Goal: Task Accomplishment & Management: Complete application form

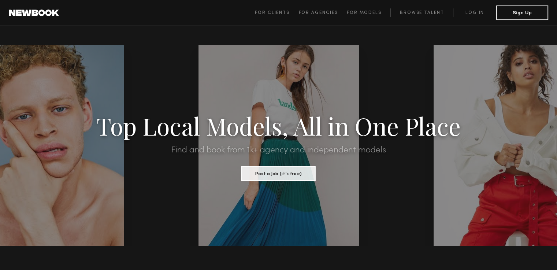
click at [277, 17] on span "For Clients For Agencies For Models Browse Talent Log in Sign Up" at bounding box center [401, 12] width 293 height 15
click at [273, 13] on span "For Clients" at bounding box center [272, 13] width 35 height 4
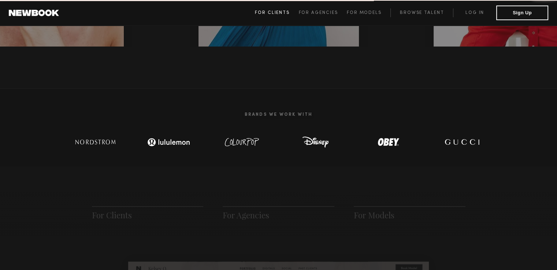
scroll to position [365, 0]
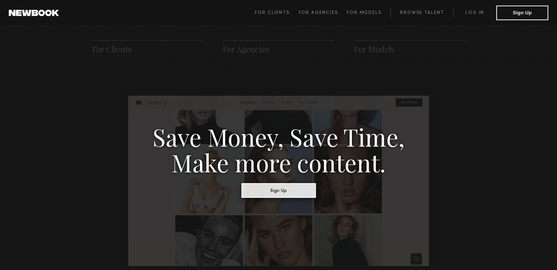
click at [281, 191] on button "Sign Up" at bounding box center [278, 190] width 74 height 15
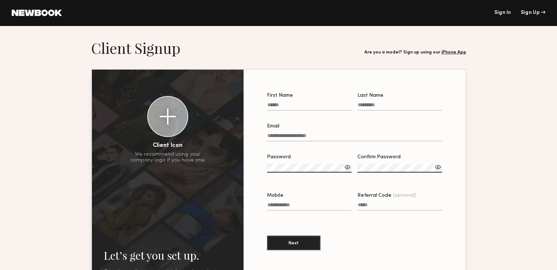
click at [294, 104] on input "First Name" at bounding box center [309, 106] width 85 height 8
type input "*"
type input "****"
type input "***"
type input "*"
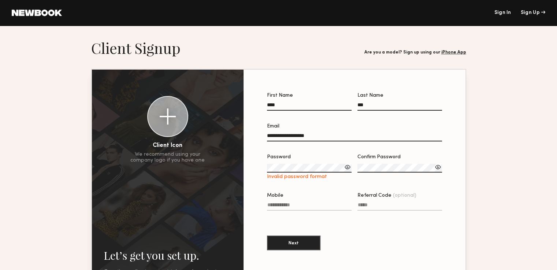
click at [299, 138] on input "**********" at bounding box center [354, 137] width 175 height 8
type input "**********"
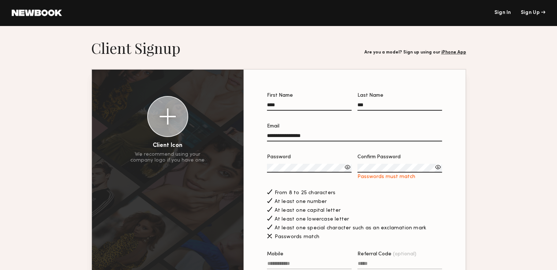
click at [389, 200] on div "At least one number" at bounding box center [354, 201] width 175 height 8
click at [350, 171] on div at bounding box center [347, 166] width 7 height 7
click at [435, 169] on div at bounding box center [437, 166] width 7 height 7
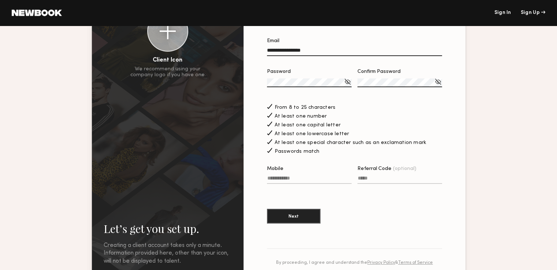
scroll to position [89, 0]
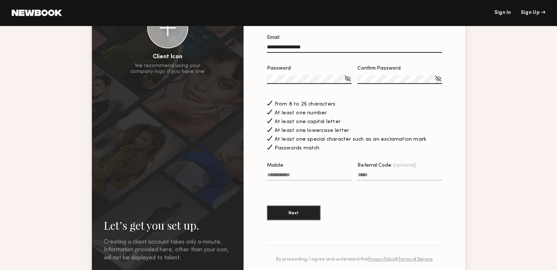
click at [298, 176] on input "Mobile" at bounding box center [309, 176] width 85 height 8
type input "**********"
click at [291, 218] on button "Next" at bounding box center [293, 212] width 53 height 15
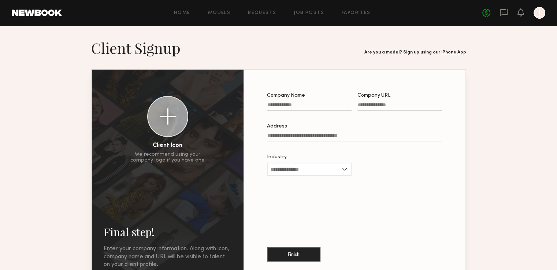
click at [310, 103] on input "Company Name" at bounding box center [309, 106] width 85 height 8
type input "**********"
type input "*"
type input "**********"
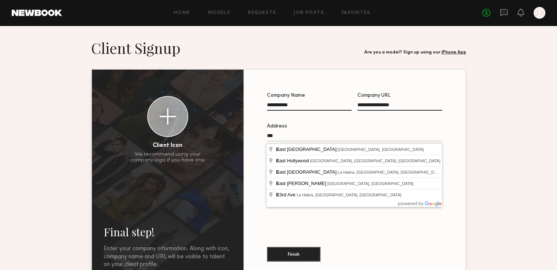
type input "*"
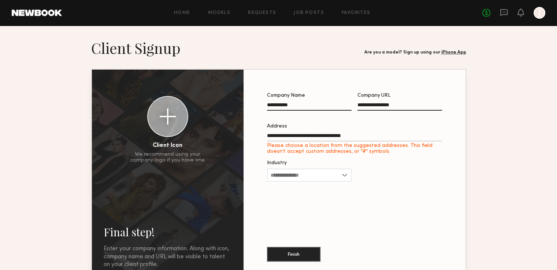
type input "**********"
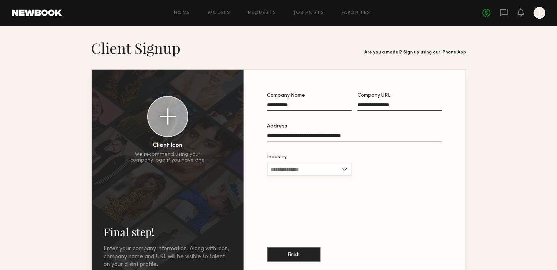
click at [294, 169] on input "Industry" at bounding box center [309, 168] width 85 height 13
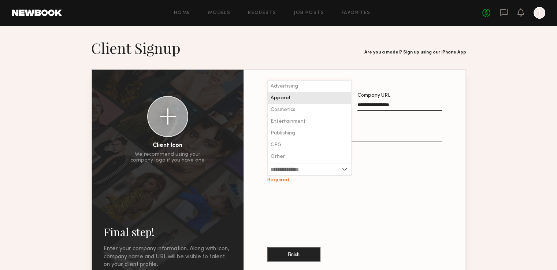
click at [274, 96] on div "Apparel" at bounding box center [309, 98] width 83 height 12
type input "*******"
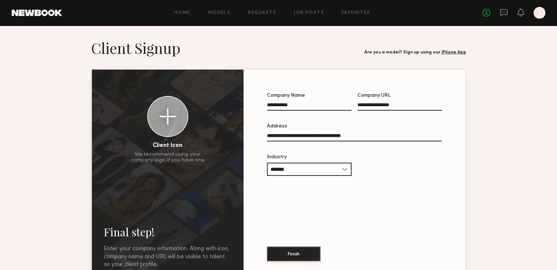
click at [287, 254] on button "Finish" at bounding box center [293, 253] width 53 height 15
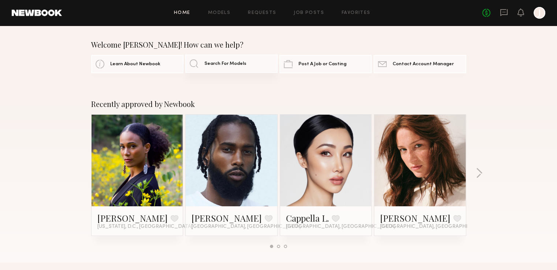
click at [222, 66] on span "Search For Models" at bounding box center [225, 63] width 42 height 5
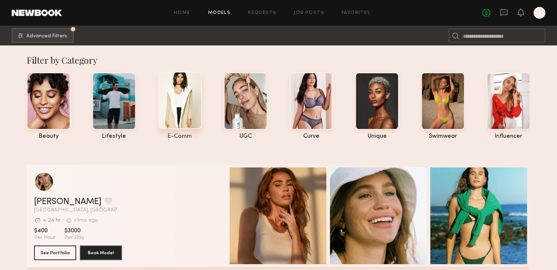
click at [175, 98] on div at bounding box center [180, 100] width 44 height 57
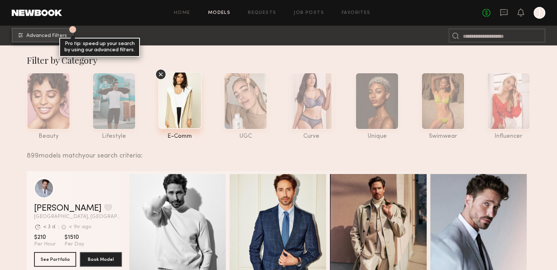
click at [25, 31] on button "1 Advanced Filters Pro tip: speed up your search by using our advanced filters." at bounding box center [43, 35] width 62 height 15
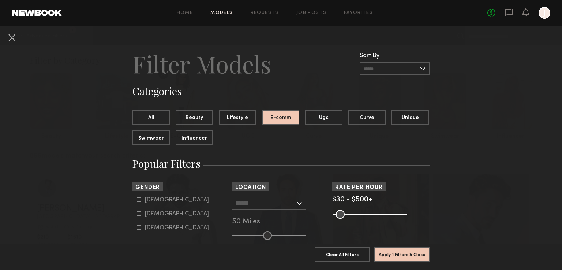
click at [138, 215] on label "[DEMOGRAPHIC_DATA]" at bounding box center [173, 213] width 72 height 4
type input "**"
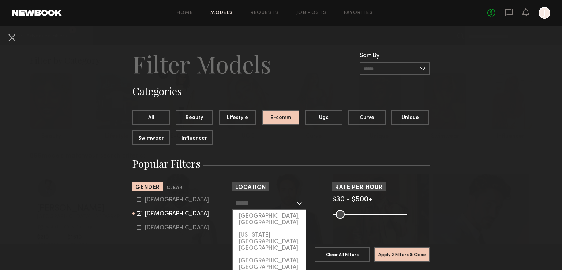
click at [274, 203] on input "text" at bounding box center [265, 203] width 60 height 12
click at [269, 217] on div "[GEOGRAPHIC_DATA], [GEOGRAPHIC_DATA]" at bounding box center [269, 219] width 72 height 19
type input "**********"
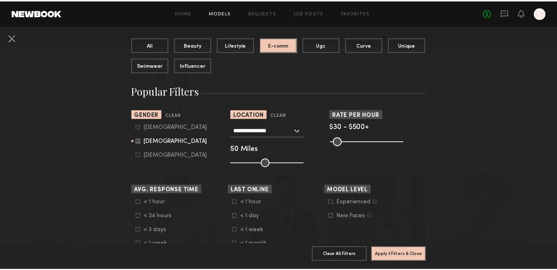
scroll to position [73, 0]
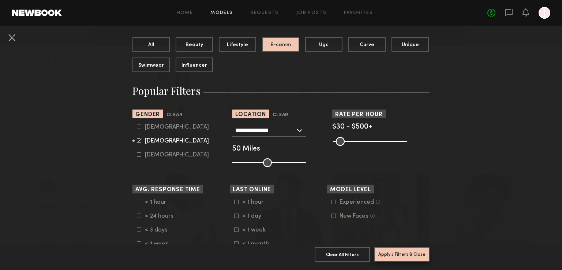
click at [409, 247] on button "Apply 3 Filters & Close" at bounding box center [401, 254] width 55 height 15
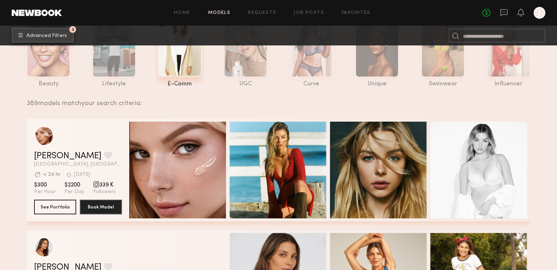
scroll to position [63, 0]
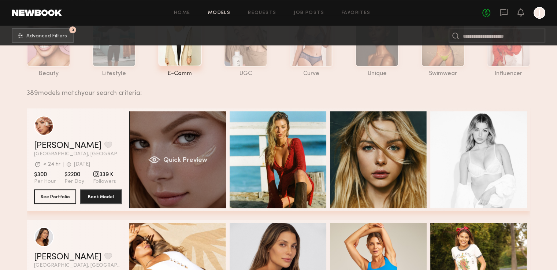
click at [217, 169] on div "Quick Preview" at bounding box center [177, 159] width 97 height 97
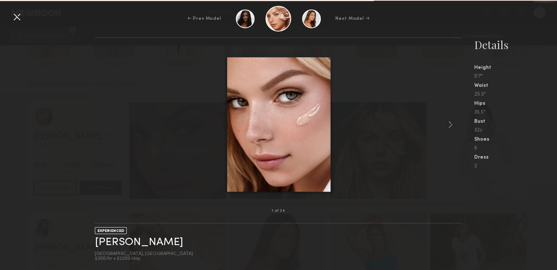
scroll to position [99, 0]
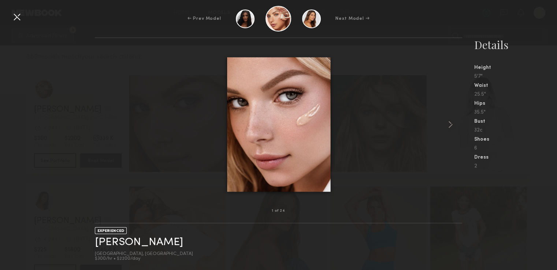
click at [13, 15] on div at bounding box center [17, 17] width 12 height 12
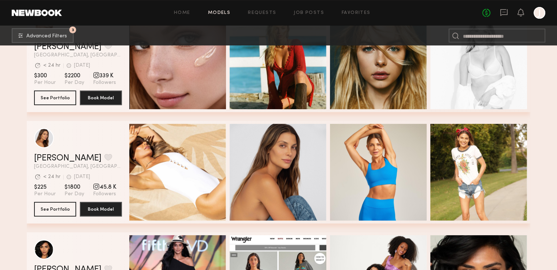
scroll to position [293, 0]
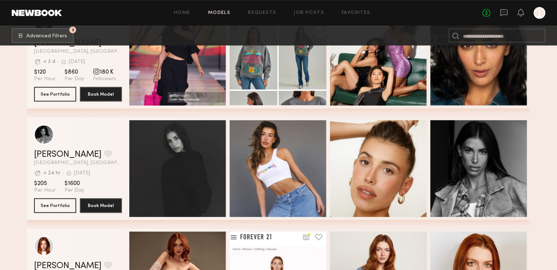
scroll to position [529, 0]
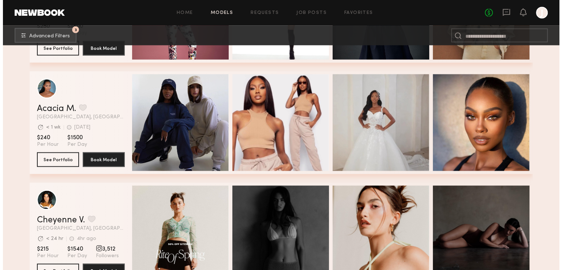
scroll to position [1469, 0]
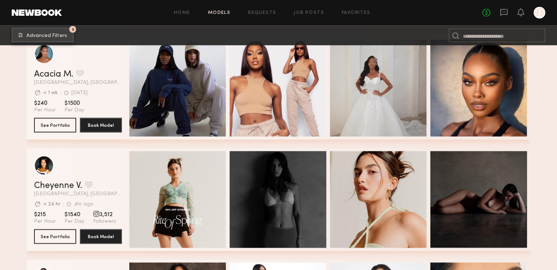
click at [54, 36] on span "Advanced Filters" at bounding box center [46, 35] width 41 height 5
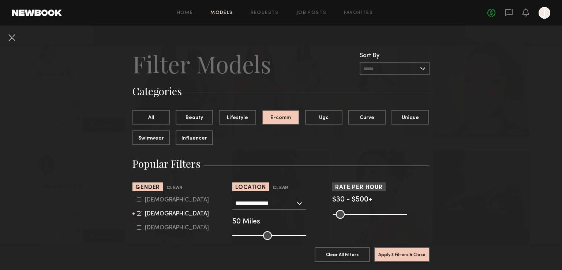
click at [363, 214] on common-range-minmax at bounding box center [369, 213] width 74 height 9
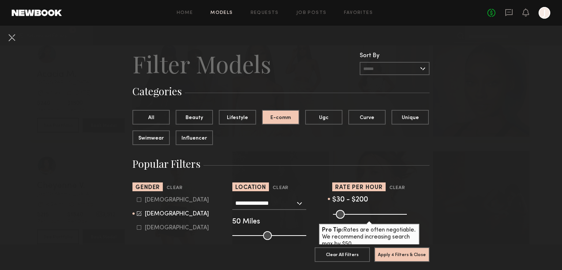
drag, startPoint x: 399, startPoint y: 214, endPoint x: 358, endPoint y: 210, distance: 41.2
type input "***"
click at [358, 210] on input "range" at bounding box center [370, 214] width 74 height 9
click at [390, 247] on button "Apply 4 Filters & Close" at bounding box center [401, 254] width 55 height 15
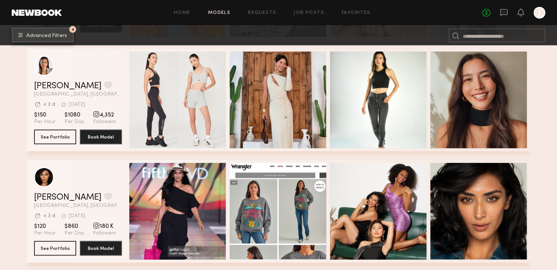
scroll to position [1792, 0]
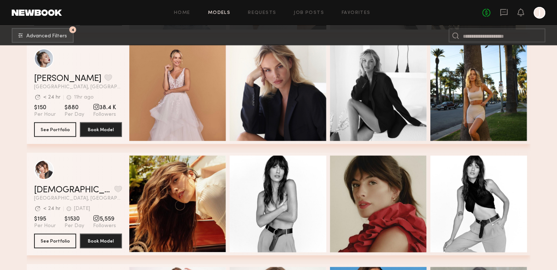
scroll to position [4594, 0]
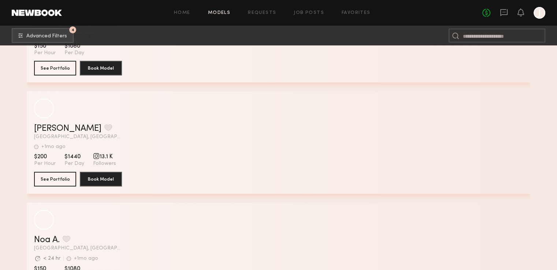
scroll to position [13991, 0]
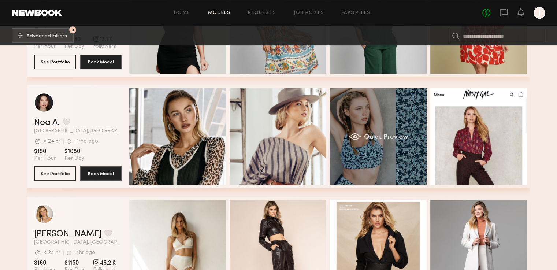
click at [355, 135] on div "grid" at bounding box center [355, 136] width 12 height 7
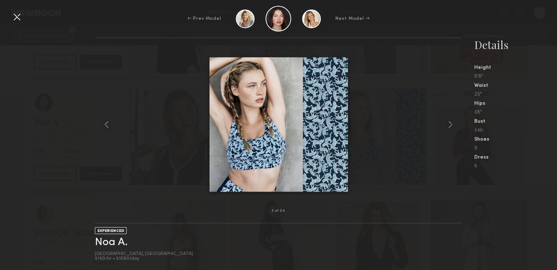
click at [20, 19] on div at bounding box center [17, 17] width 12 height 12
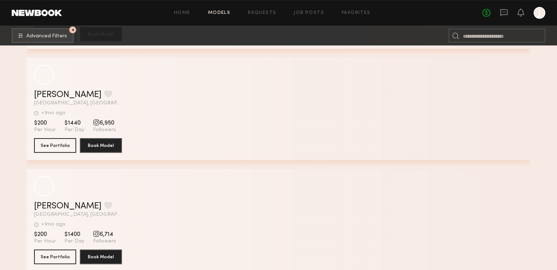
scroll to position [22413, 0]
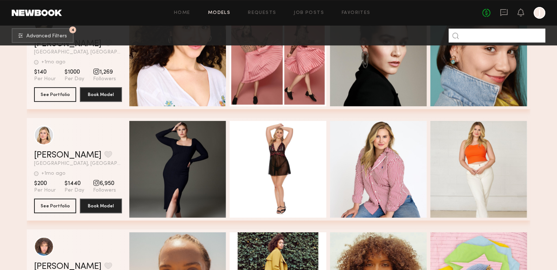
click at [493, 40] on input at bounding box center [496, 36] width 97 height 14
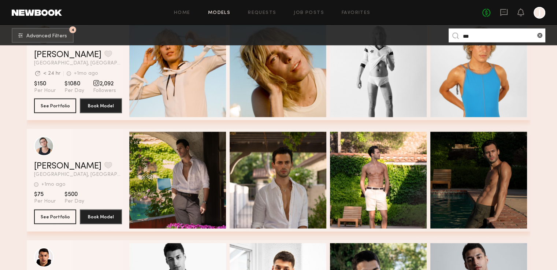
scroll to position [2021, 0]
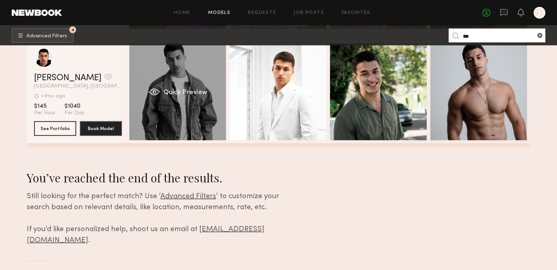
type input "***"
click at [195, 128] on div "Quick Preview" at bounding box center [177, 92] width 97 height 97
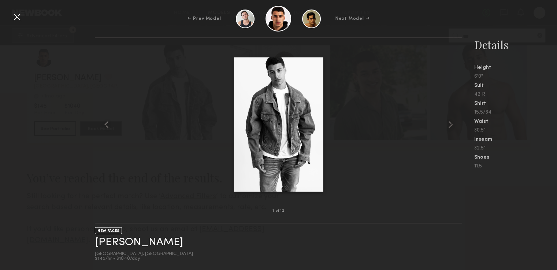
click at [16, 16] on div at bounding box center [17, 17] width 12 height 12
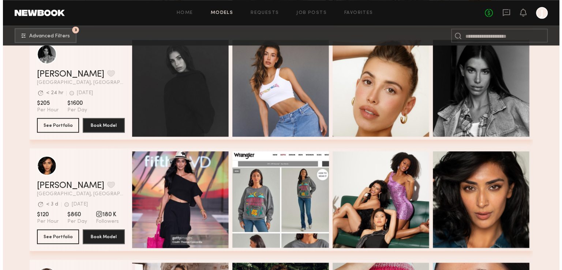
scroll to position [719, 0]
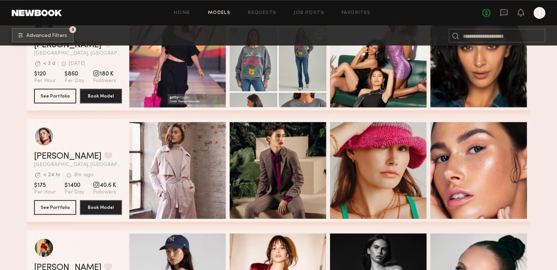
click at [58, 41] on button "3 Advanced Filters" at bounding box center [43, 35] width 62 height 15
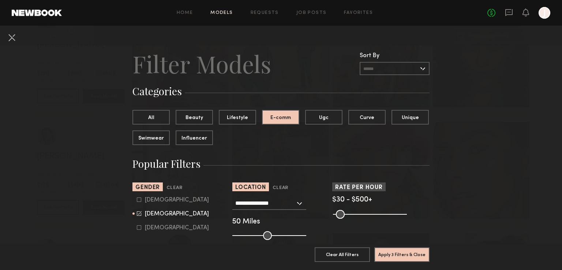
click at [363, 215] on common-range-minmax at bounding box center [369, 213] width 74 height 9
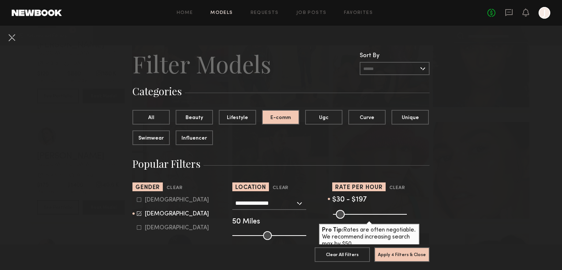
drag, startPoint x: 399, startPoint y: 213, endPoint x: 358, endPoint y: 215, distance: 41.4
click at [358, 215] on input "range" at bounding box center [370, 214] width 74 height 9
type input "***"
click at [359, 216] on input "range" at bounding box center [370, 214] width 74 height 9
click at [376, 247] on button "Apply 4 Filters & Close" at bounding box center [401, 254] width 55 height 15
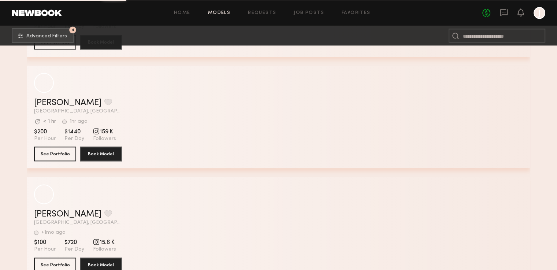
scroll to position [9267, 0]
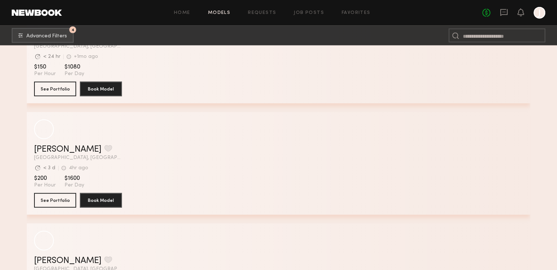
scroll to position [15643, 0]
